Goal: Complete application form

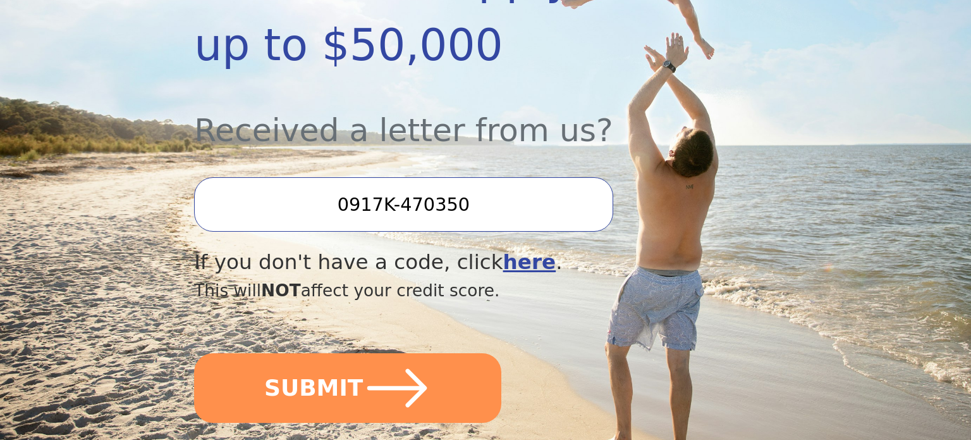
scroll to position [392, 0]
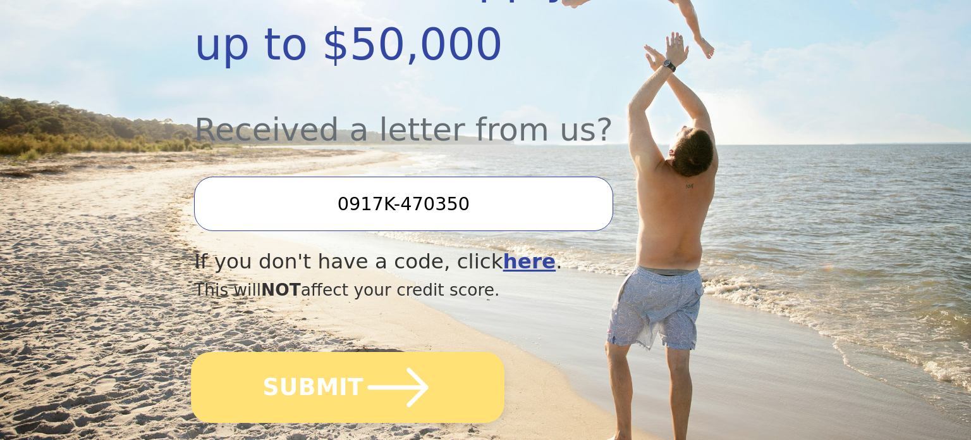
click at [332, 357] on button "SUBMIT" at bounding box center [348, 387] width 314 height 71
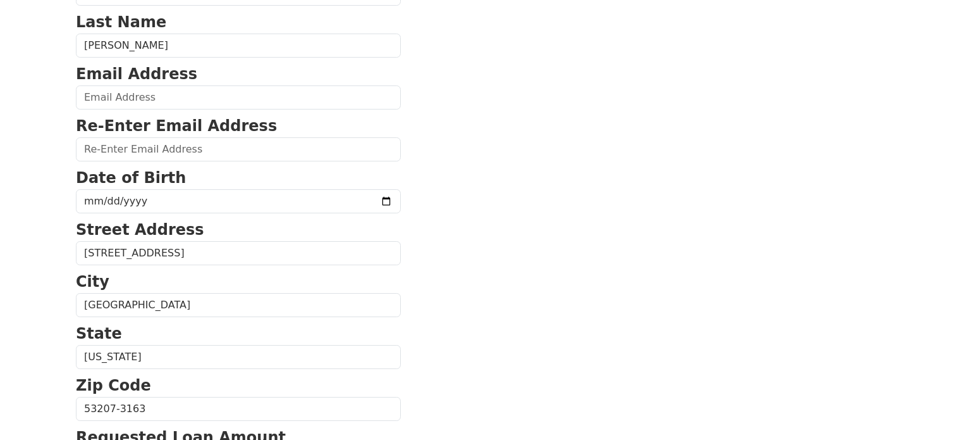
scroll to position [140, 0]
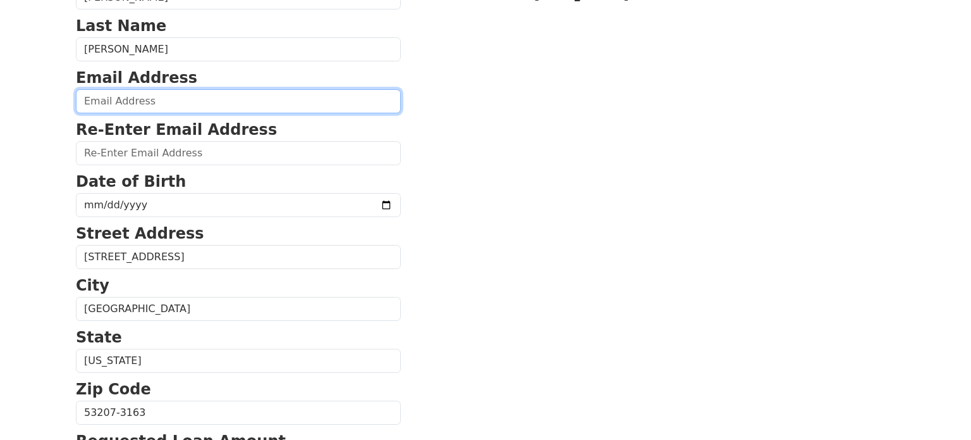
click at [173, 96] on input "email" at bounding box center [238, 101] width 325 height 24
type input "[PERSON_NAME][EMAIL_ADDRESS][DOMAIN_NAME]"
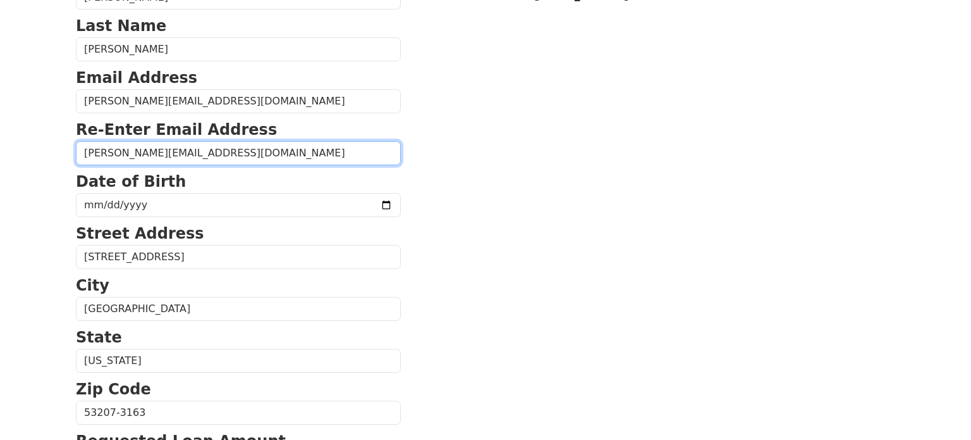
type input "[PERSON_NAME][EMAIL_ADDRESS][DOMAIN_NAME]"
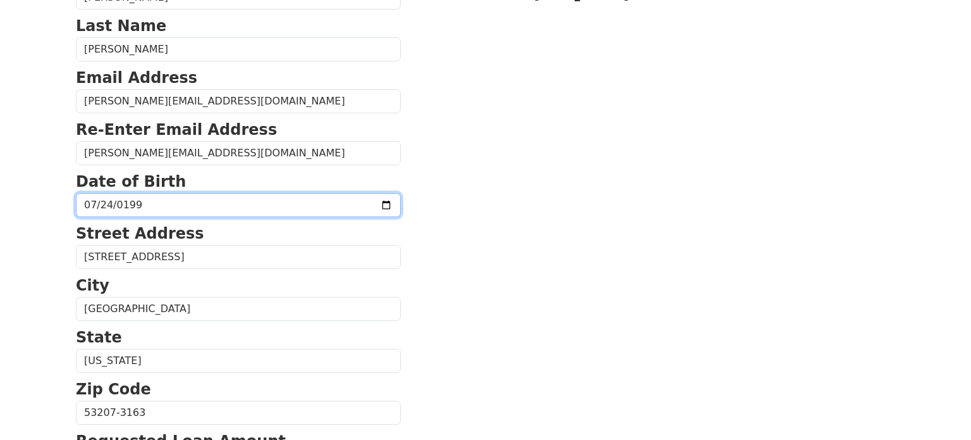
type input "[DATE]"
